Goal: Task Accomplishment & Management: Manage account settings

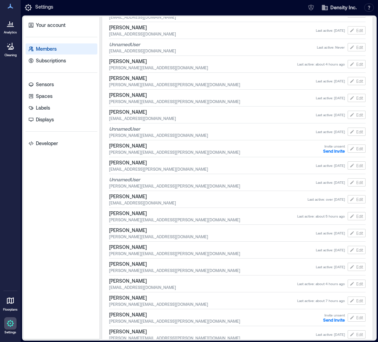
scroll to position [173, 0]
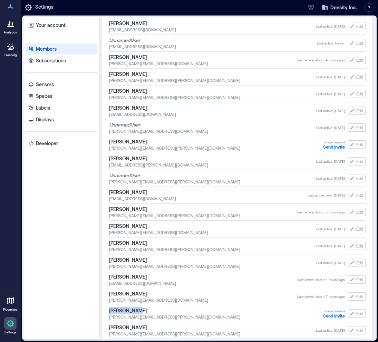
drag, startPoint x: 108, startPoint y: 310, endPoint x: 145, endPoint y: 312, distance: 36.9
copy span "[PERSON_NAME]"
click at [333, 147] on span "Send Invite" at bounding box center [334, 146] width 22 height 5
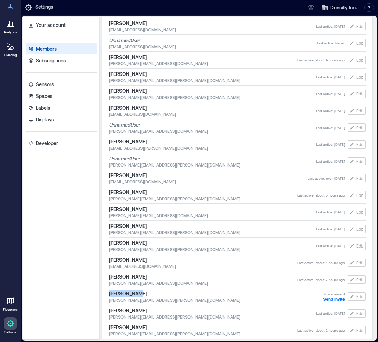
click at [318, 146] on span "Last active : [DATE]" at bounding box center [329, 144] width 29 height 5
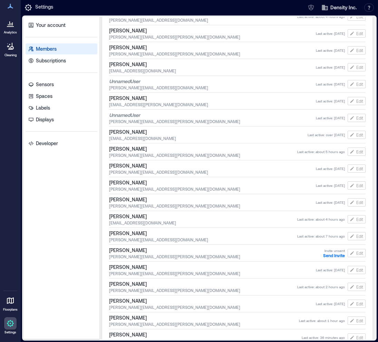
scroll to position [218, 0]
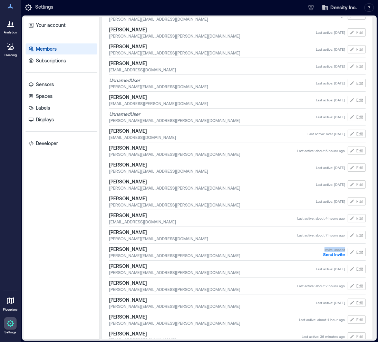
drag, startPoint x: 323, startPoint y: 251, endPoint x: 344, endPoint y: 251, distance: 21.4
click at [344, 251] on div "Invite unsent Send Invite Edit" at bounding box center [344, 252] width 42 height 10
click at [355, 252] on button "Edit" at bounding box center [356, 252] width 18 height 8
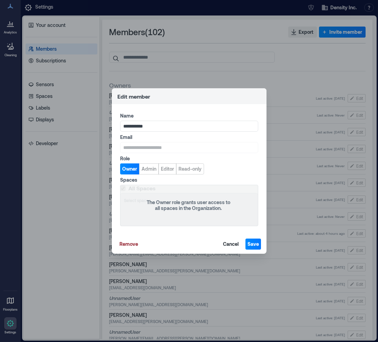
click at [147, 175] on div "**********" at bounding box center [189, 169] width 154 height 130
click at [150, 170] on span "Admin" at bounding box center [148, 168] width 15 height 7
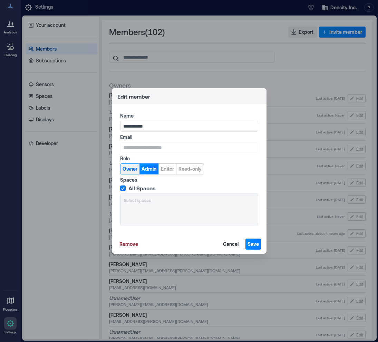
click at [132, 170] on span "Owner" at bounding box center [129, 168] width 15 height 7
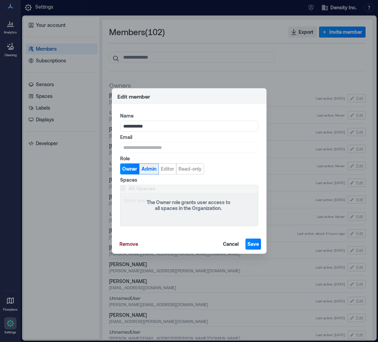
click at [145, 172] on span "Admin" at bounding box center [148, 168] width 15 height 7
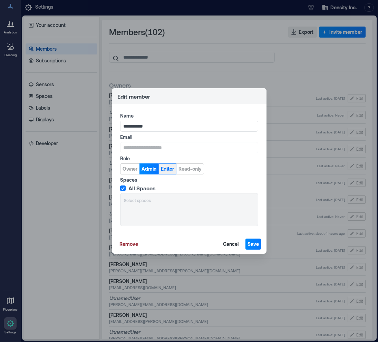
click at [164, 173] on button "Editor" at bounding box center [167, 168] width 18 height 11
click at [189, 173] on button "Read-only" at bounding box center [190, 168] width 28 height 11
click at [168, 172] on span "Editor" at bounding box center [167, 168] width 13 height 7
click at [152, 171] on span "Admin" at bounding box center [149, 168] width 15 height 7
click at [133, 172] on span "Owner" at bounding box center [129, 168] width 15 height 7
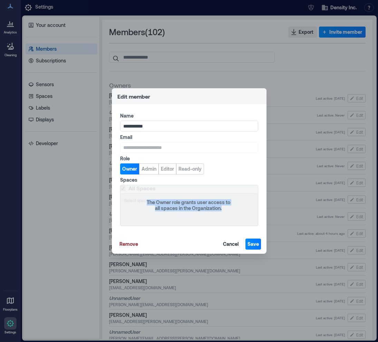
drag, startPoint x: 139, startPoint y: 203, endPoint x: 234, endPoint y: 212, distance: 95.5
click at [234, 212] on div "The Owner role grants user access to all spaces in the Organization." at bounding box center [189, 205] width 138 height 41
click at [152, 169] on span "Admin" at bounding box center [148, 168] width 15 height 7
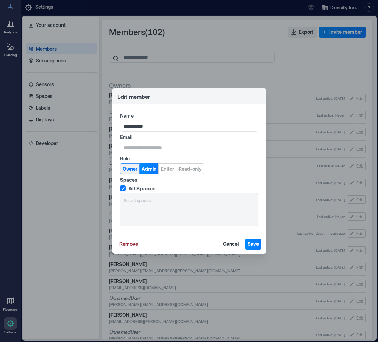
click at [128, 170] on span "Owner" at bounding box center [129, 168] width 15 height 7
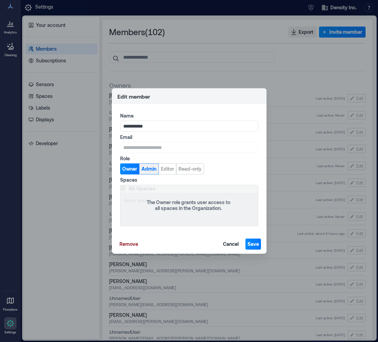
click at [146, 171] on span "Admin" at bounding box center [148, 168] width 15 height 7
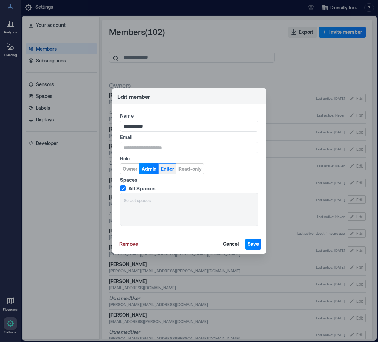
click at [160, 172] on button "Editor" at bounding box center [167, 168] width 18 height 11
click at [147, 172] on span "Admin" at bounding box center [149, 168] width 15 height 7
click at [129, 172] on span "Owner" at bounding box center [129, 168] width 15 height 7
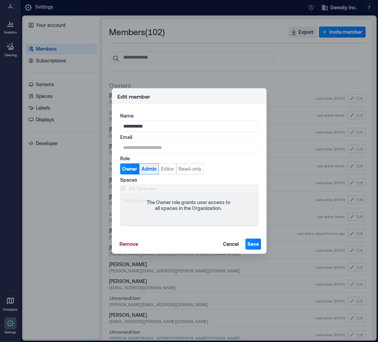
click at [147, 172] on span "Admin" at bounding box center [148, 168] width 15 height 7
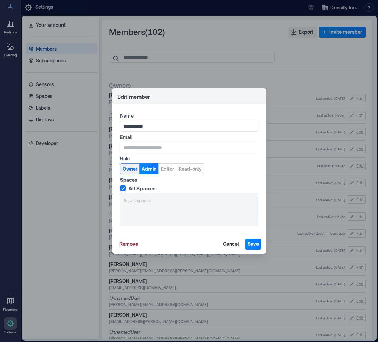
click at [127, 173] on button "Owner" at bounding box center [130, 168] width 20 height 11
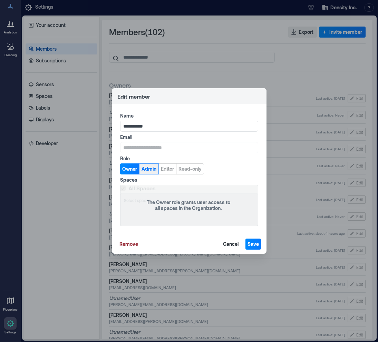
click at [152, 173] on button "Admin" at bounding box center [149, 168] width 20 height 11
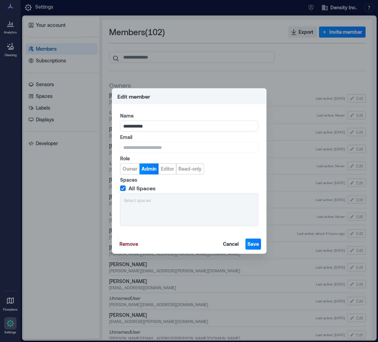
click at [125, 187] on label "All Spaces" at bounding box center [188, 188] width 137 height 7
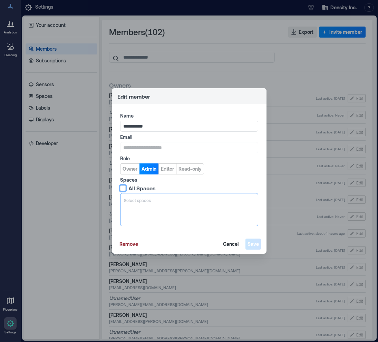
click at [132, 202] on div at bounding box center [189, 200] width 130 height 7
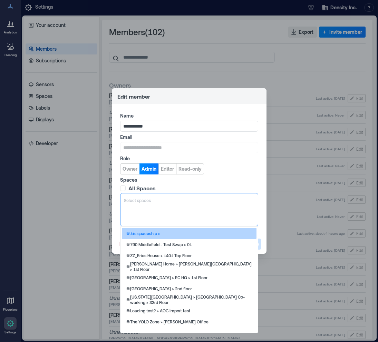
click at [152, 237] on div "Jo's spaceship >" at bounding box center [189, 233] width 134 height 11
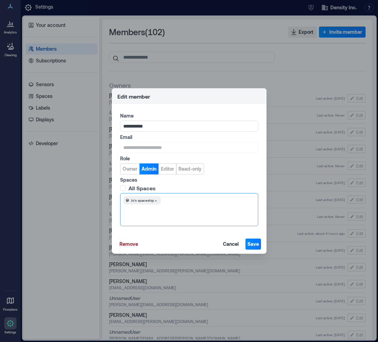
click at [124, 188] on span at bounding box center [123, 188] width 6 height 6
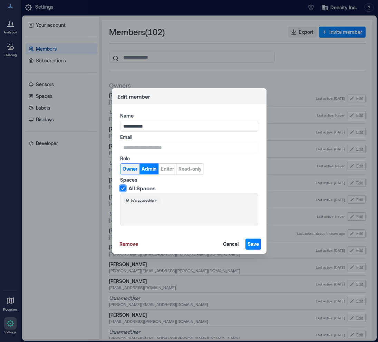
click at [132, 166] on span "Owner" at bounding box center [129, 168] width 15 height 7
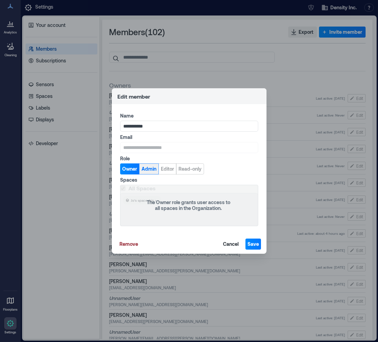
click at [146, 174] on button "Admin" at bounding box center [149, 168] width 20 height 11
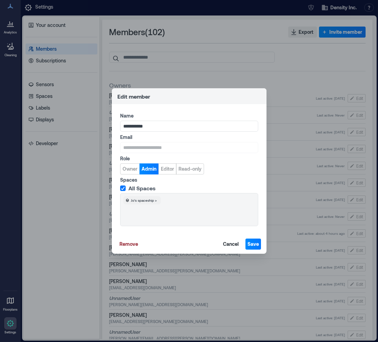
click at [122, 185] on label "All Spaces" at bounding box center [188, 188] width 137 height 7
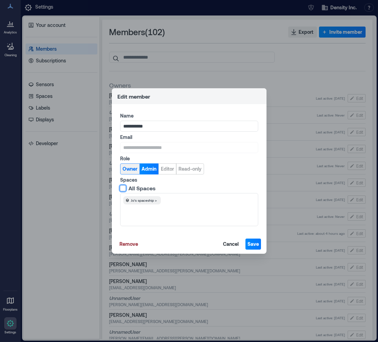
click at [127, 172] on button "Owner" at bounding box center [130, 168] width 20 height 11
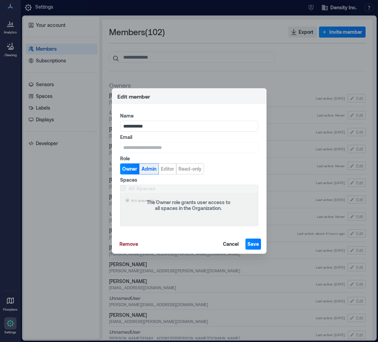
click at [153, 170] on span "Admin" at bounding box center [148, 168] width 15 height 7
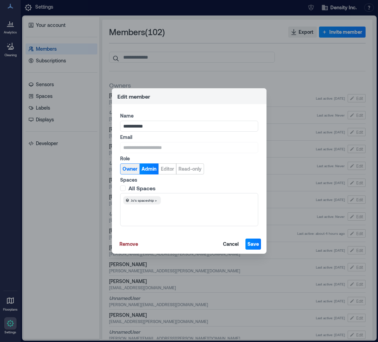
click at [131, 171] on span "Owner" at bounding box center [129, 168] width 15 height 7
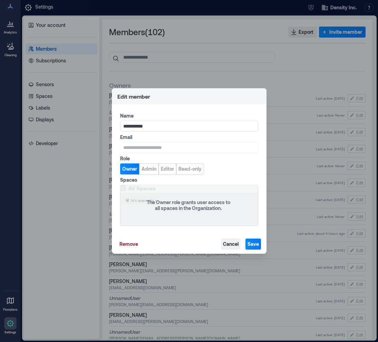
click at [230, 245] on span "Cancel" at bounding box center [231, 244] width 16 height 7
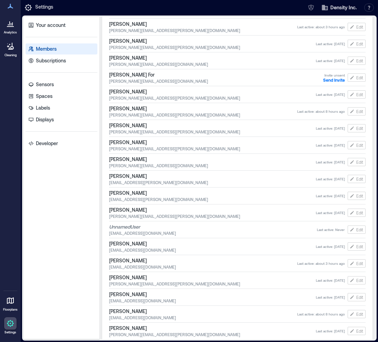
scroll to position [747, 0]
click at [305, 88] on div "[PERSON_NAME] [PERSON_NAME][EMAIL_ADDRESS][PERSON_NAME][DOMAIN_NAME] Last activ…" at bounding box center [237, 94] width 256 height 15
click at [334, 81] on span "Send Invite" at bounding box center [334, 80] width 22 height 5
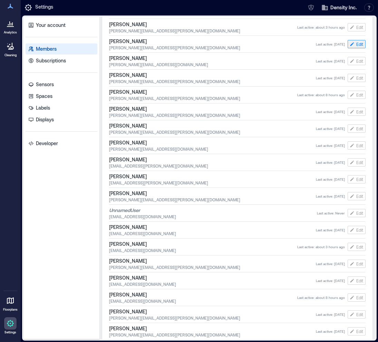
click at [353, 48] on button "Edit" at bounding box center [356, 44] width 18 height 8
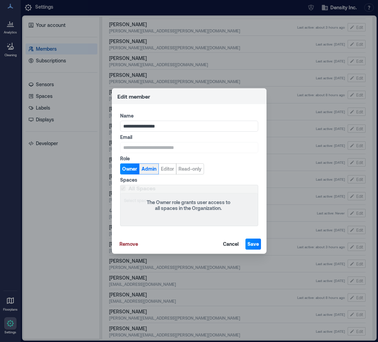
click at [150, 174] on button "Admin" at bounding box center [149, 168] width 20 height 11
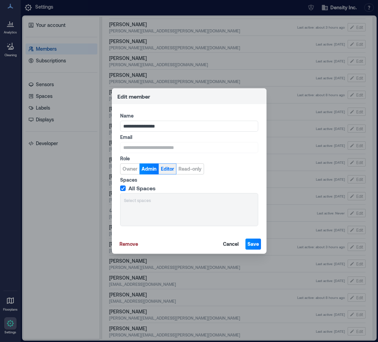
click at [164, 170] on span "Editor" at bounding box center [167, 168] width 13 height 7
click at [230, 244] on span "Cancel" at bounding box center [231, 244] width 16 height 7
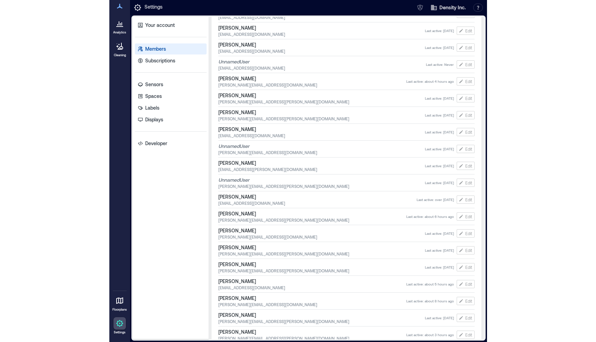
scroll to position [0, 0]
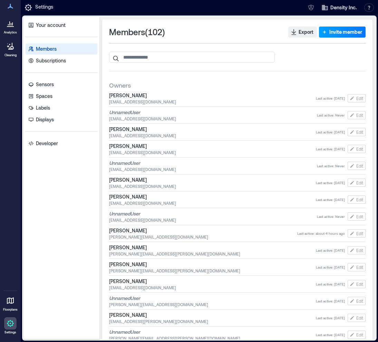
click at [344, 33] on span "Invite member" at bounding box center [345, 32] width 33 height 7
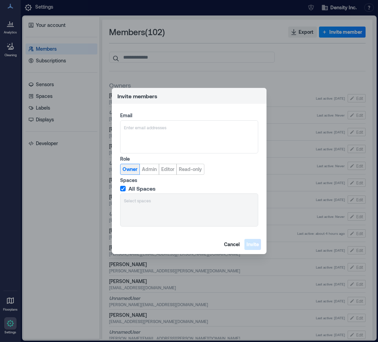
click at [131, 167] on span "Owner" at bounding box center [129, 169] width 15 height 7
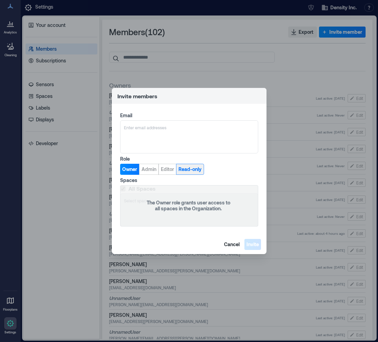
click at [197, 174] on button "Read-only" at bounding box center [190, 169] width 28 height 11
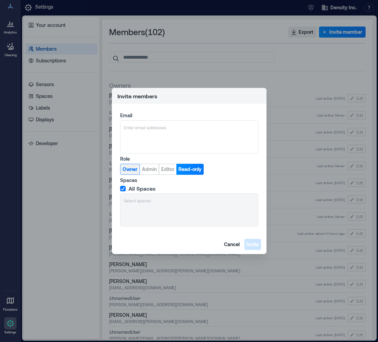
click at [129, 173] on button "Owner" at bounding box center [130, 169] width 20 height 11
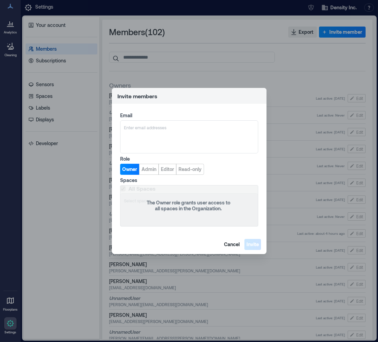
click at [191, 209] on div "The Owner role grants user access to all spaces in the Organization." at bounding box center [188, 206] width 88 height 12
click at [151, 173] on button "Admin" at bounding box center [149, 169] width 20 height 11
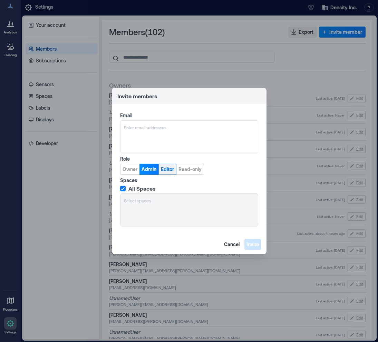
click at [172, 172] on span "Editor" at bounding box center [167, 169] width 13 height 7
click at [192, 174] on button "Read-only" at bounding box center [190, 169] width 28 height 11
click at [154, 170] on span "Admin" at bounding box center [149, 169] width 15 height 7
click at [131, 173] on button "Owner" at bounding box center [130, 169] width 20 height 11
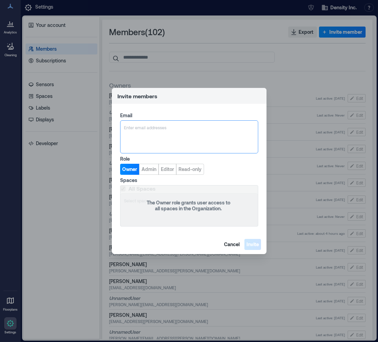
click at [172, 132] on div "Enter email addresses" at bounding box center [189, 136] width 138 height 33
click at [224, 244] on span "Cancel" at bounding box center [232, 244] width 16 height 7
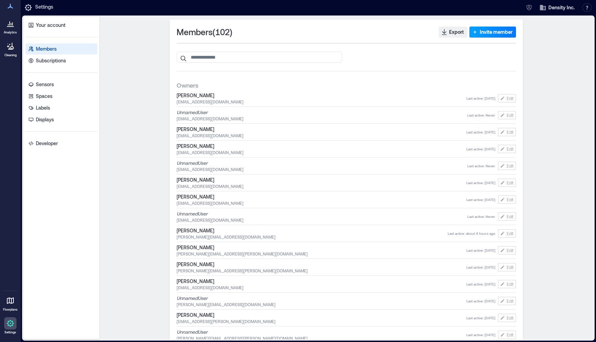
click at [377, 35] on button "Invite member" at bounding box center [492, 32] width 47 height 11
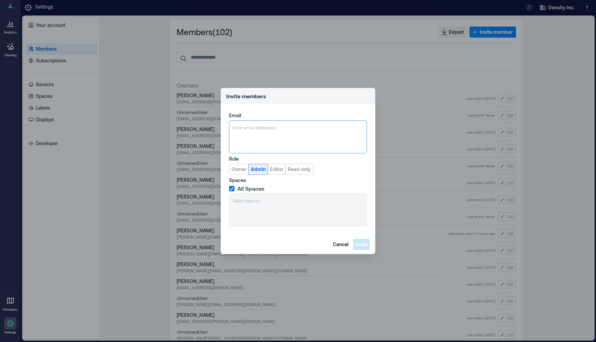
click at [255, 172] on span "Admin" at bounding box center [258, 169] width 15 height 7
click at [241, 173] on button "Owner" at bounding box center [239, 169] width 20 height 11
click at [255, 173] on button "Admin" at bounding box center [258, 169] width 20 height 11
click at [276, 171] on span "Editor" at bounding box center [276, 169] width 13 height 7
click at [293, 173] on button "Read-only" at bounding box center [299, 169] width 28 height 11
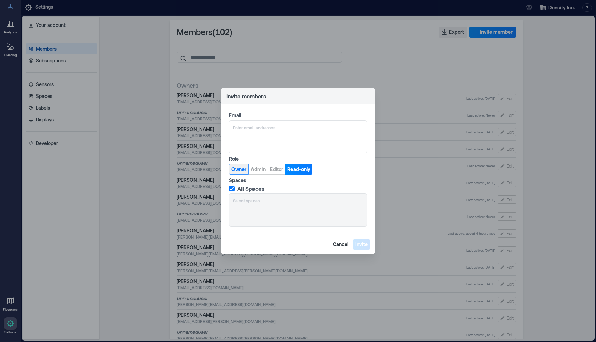
click at [240, 173] on button "Owner" at bounding box center [239, 169] width 20 height 11
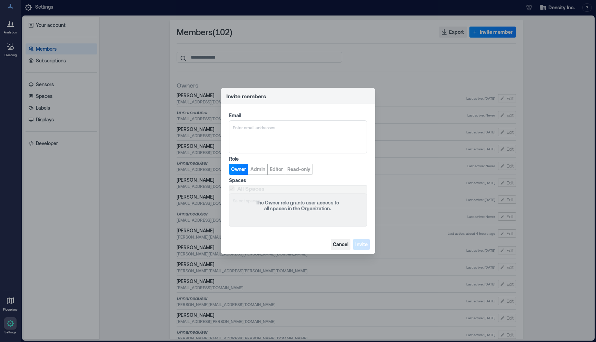
click at [342, 244] on span "Cancel" at bounding box center [341, 244] width 16 height 7
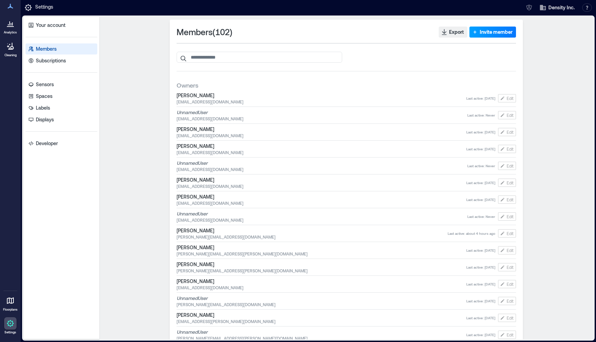
click at [377, 27] on button "Invite member" at bounding box center [492, 32] width 47 height 11
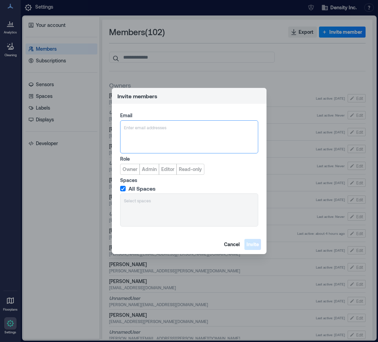
click at [166, 139] on div "Enter email addresses" at bounding box center [189, 136] width 138 height 33
click at [160, 126] on div at bounding box center [189, 127] width 130 height 7
click at [149, 127] on div at bounding box center [189, 127] width 130 height 7
click at [188, 167] on span "Read-only" at bounding box center [190, 169] width 23 height 7
click at [175, 136] on div "Enter email addresses" at bounding box center [189, 136] width 138 height 33
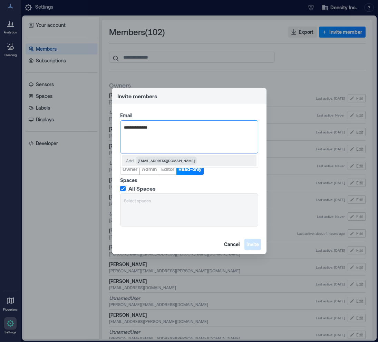
click at [132, 187] on span "All Spaces" at bounding box center [141, 188] width 27 height 7
type input "**********"
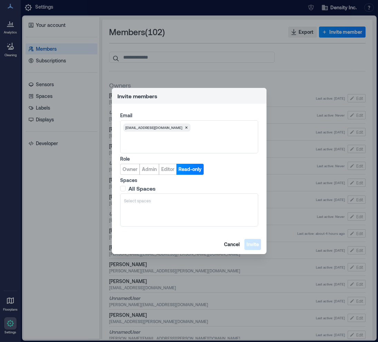
click at [147, 188] on span "All Spaces" at bounding box center [141, 188] width 27 height 7
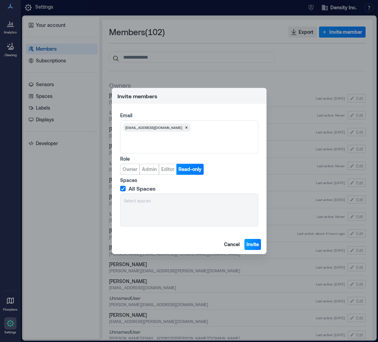
click at [252, 249] on button "Invite" at bounding box center [252, 244] width 17 height 11
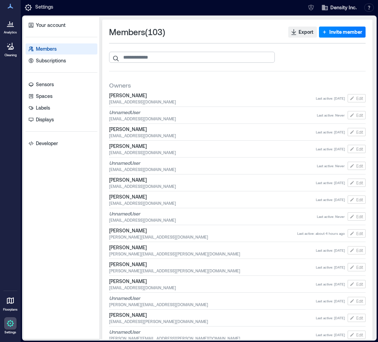
click at [197, 53] on input "search" at bounding box center [191, 57] width 165 height 11
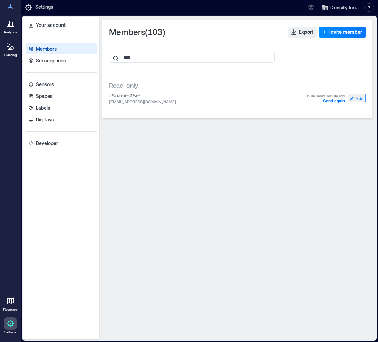
type input "****"
click at [358, 97] on span "Edit" at bounding box center [359, 99] width 7 height 6
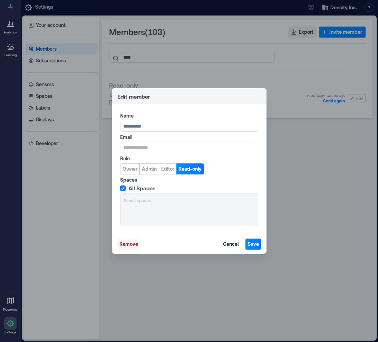
click at [135, 240] on button "Remove" at bounding box center [128, 244] width 23 height 11
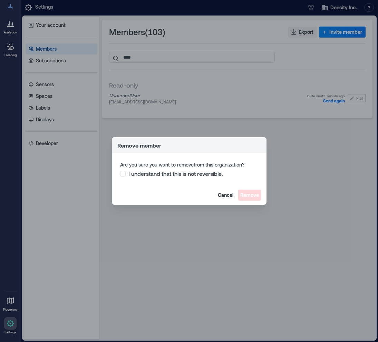
click at [188, 175] on span "I understand that this is not reversible." at bounding box center [175, 173] width 94 height 7
click at [249, 195] on span "Remove" at bounding box center [249, 195] width 19 height 7
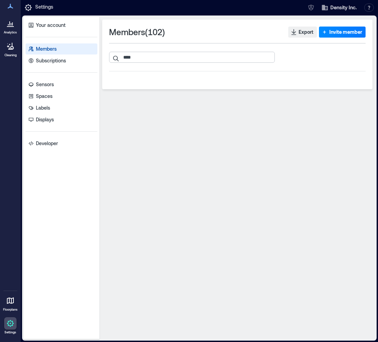
click at [231, 62] on input "****" at bounding box center [191, 57] width 165 height 11
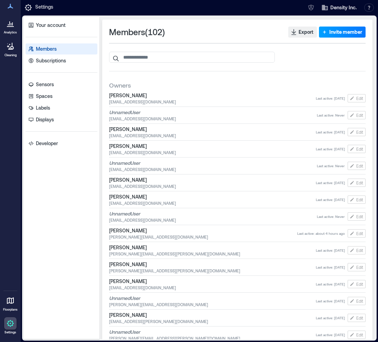
click at [347, 33] on span "Invite member" at bounding box center [345, 32] width 33 height 7
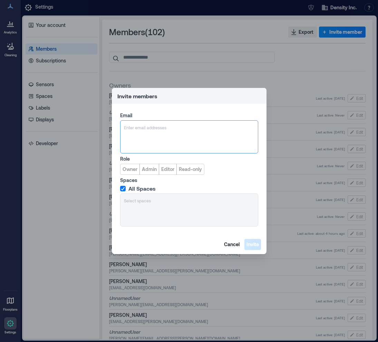
click at [164, 133] on div "Enter email addresses" at bounding box center [189, 136] width 138 height 33
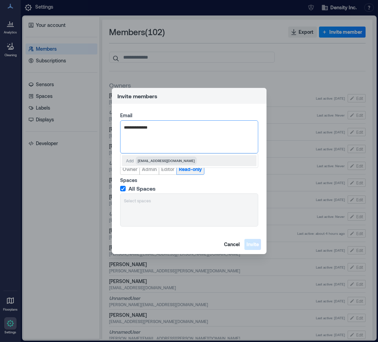
type input "**********"
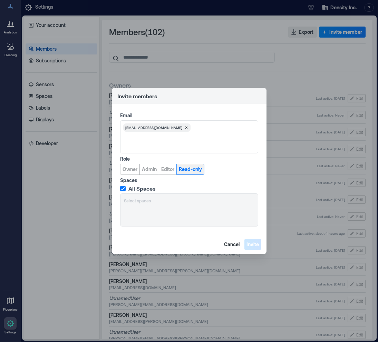
click at [191, 170] on span "Read-only" at bounding box center [190, 169] width 23 height 7
click at [248, 244] on span "Invite" at bounding box center [252, 244] width 12 height 7
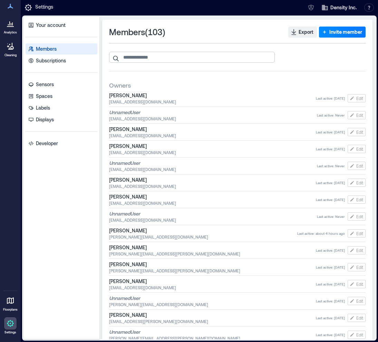
click at [174, 61] on input "search" at bounding box center [191, 57] width 165 height 11
click at [171, 60] on input "search" at bounding box center [191, 57] width 165 height 11
type input "*"
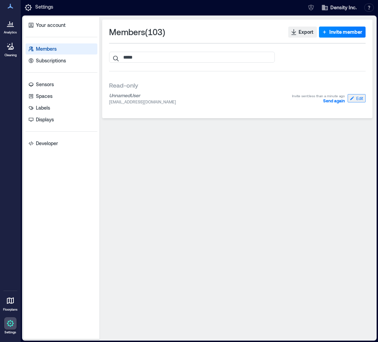
type input "*****"
click at [356, 100] on span "Edit" at bounding box center [359, 99] width 7 height 6
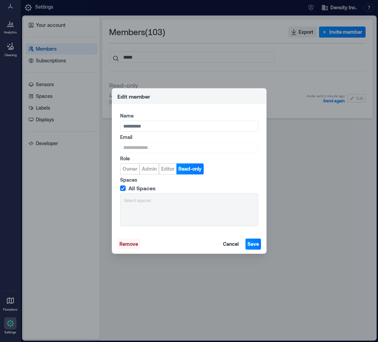
click at [124, 240] on button "Remove" at bounding box center [128, 244] width 23 height 11
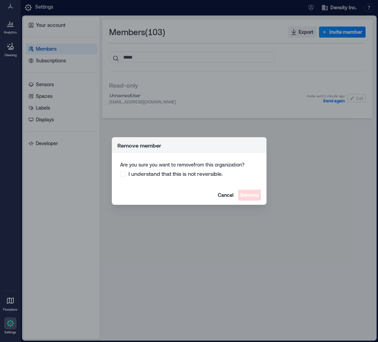
click at [184, 176] on span "I understand that this is not reversible." at bounding box center [175, 173] width 94 height 7
click at [254, 196] on span "Remove" at bounding box center [249, 195] width 19 height 7
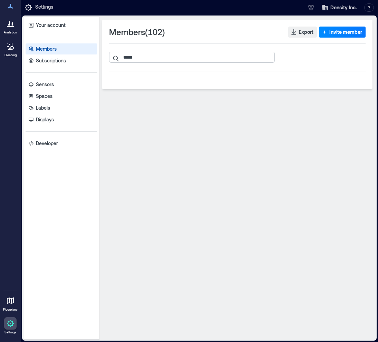
click at [269, 59] on input "*****" at bounding box center [191, 57] width 165 height 11
click at [269, 58] on input "*****" at bounding box center [191, 57] width 165 height 11
click at [269, 57] on input "*****" at bounding box center [191, 57] width 165 height 11
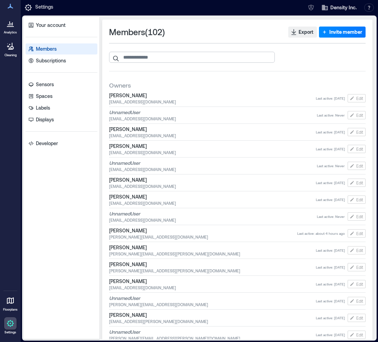
click at [206, 59] on input "search" at bounding box center [191, 57] width 165 height 11
